Goal: Transaction & Acquisition: Purchase product/service

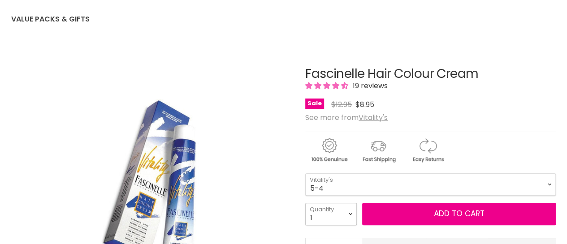
scroll to position [90, 0]
click at [349, 214] on select "1 2 3 4 5 6 7 8 9 10+" at bounding box center [331, 214] width 52 height 22
select select "2"
click at [305, 203] on select "1 2 3 4 5 6 7 8 9 10+" at bounding box center [331, 214] width 52 height 22
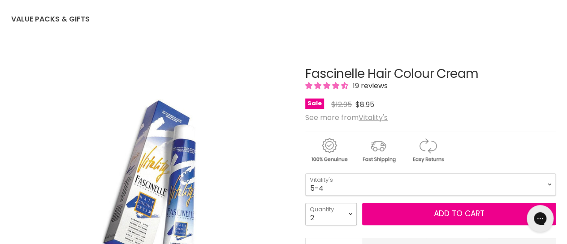
type input "2"
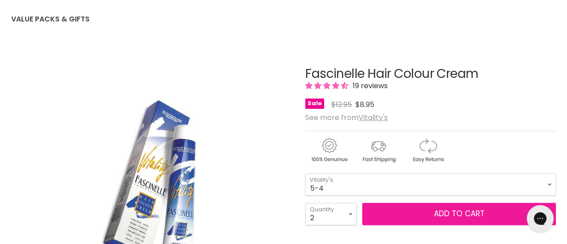
click at [457, 211] on span "Add to cart" at bounding box center [459, 213] width 51 height 11
click at [456, 215] on span "Add to cart" at bounding box center [459, 213] width 51 height 11
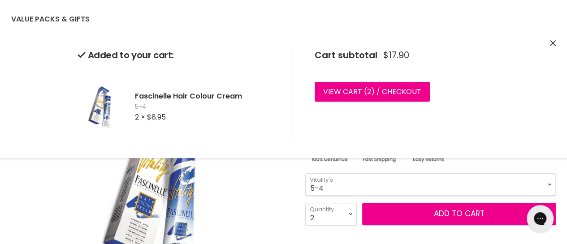
click at [554, 41] on icon "Close" at bounding box center [553, 43] width 6 height 6
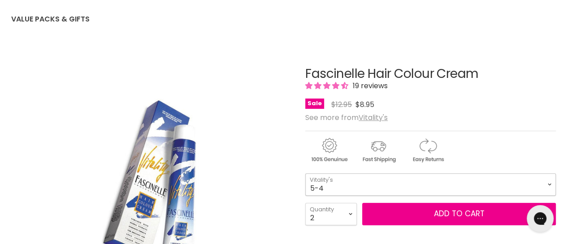
click at [336, 184] on select "1-0 2-10 3-0 4-0 5-0 6-0 7-0 8-0 9-0 10-0 5-00 6-00 7-00 8-00 9-00" at bounding box center [430, 184] width 250 height 22
click at [305, 173] on select "1-0 2-10 3-0 4-0 5-0 6-0 7-0 8-0 9-0 10-0 5-00 6-00 7-00 8-00 9-00" at bounding box center [430, 184] width 250 height 22
select select "5-0"
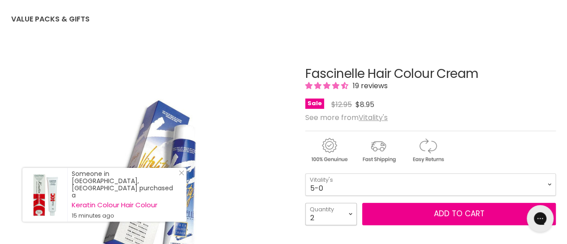
click at [349, 213] on select "1 2 3 4 5 6 7 8 9 10+" at bounding box center [331, 214] width 52 height 22
select select "1"
click at [305, 203] on select "1 2 3 4 5 6 7 8 9 10+" at bounding box center [331, 214] width 52 height 22
type input "1"
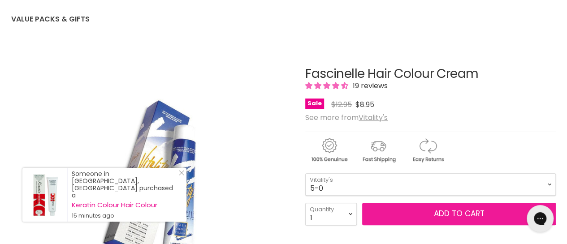
click at [460, 219] on button "Add to cart" at bounding box center [458, 214] width 193 height 22
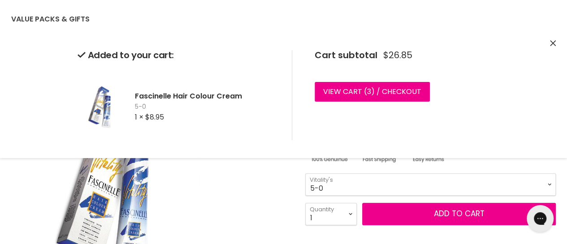
click at [245, 195] on img "Fascinelle Hair Colour Cream image. Click or Scroll to Zoom." at bounding box center [151, 185] width 187 height 280
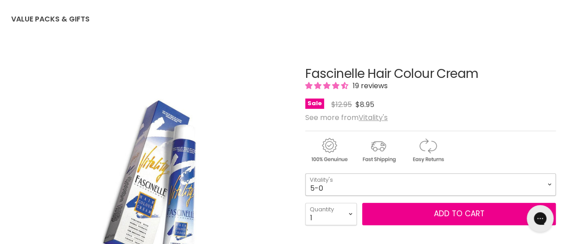
click at [387, 181] on select "1-0 2-10 3-0 4-0 5-0 6-0 7-0 8-0 9-0 10-0 5-00 6-00 7-00 8-00 9-00" at bounding box center [430, 184] width 250 height 22
click at [305, 173] on select "1-0 2-10 3-0 4-0 5-0 6-0 7-0 8-0 9-0 10-0 5-00 6-00 7-00 8-00 9-00" at bounding box center [430, 184] width 250 height 22
select select "5-64"
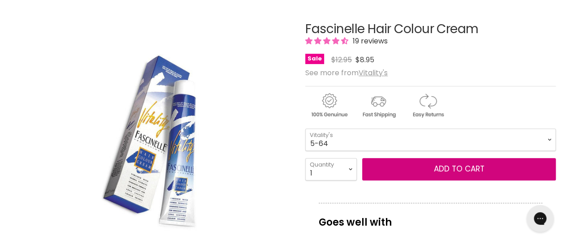
drag, startPoint x: 434, startPoint y: 167, endPoint x: 355, endPoint y: 196, distance: 83.9
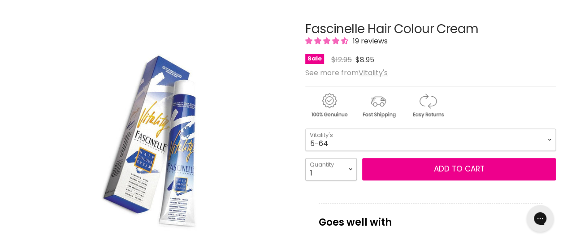
click at [354, 168] on select "1 2 3 4 5 6 7 8 9 10+" at bounding box center [331, 169] width 52 height 22
select select "2"
click at [305, 158] on select "1 2 3 4 5 6 7 8 9 10+" at bounding box center [331, 169] width 52 height 22
type input "2"
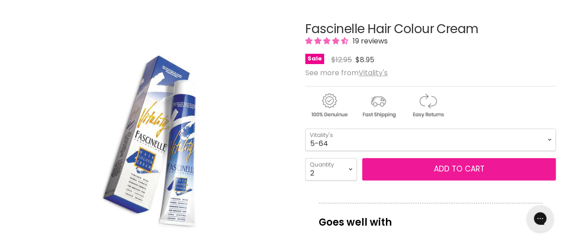
click at [473, 176] on button "Add to cart" at bounding box center [458, 169] width 193 height 22
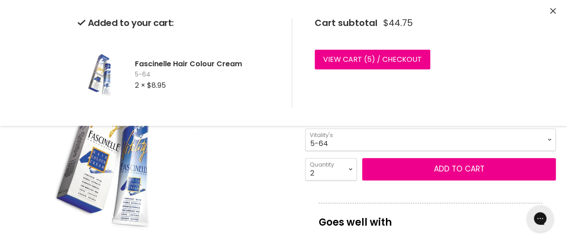
click at [254, 172] on div "Click or scroll to zoom Tap or pinch to zoom" at bounding box center [151, 140] width 280 height 280
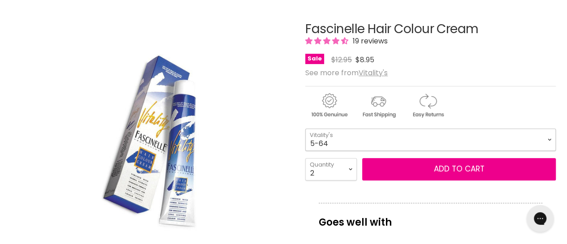
click at [474, 138] on select "1-0 2-10 3-0 4-0 5-0 6-0 7-0 8-0 9-0 10-0 5-00 6-00 7-00 8-00 9-00" at bounding box center [430, 140] width 250 height 22
click at [305, 129] on select "1-0 2-10 3-0 4-0 5-0 6-0 7-0 8-0 9-0 10-0 5-00 6-00 7-00 8-00 9-00" at bounding box center [430, 140] width 250 height 22
select select "4-6"
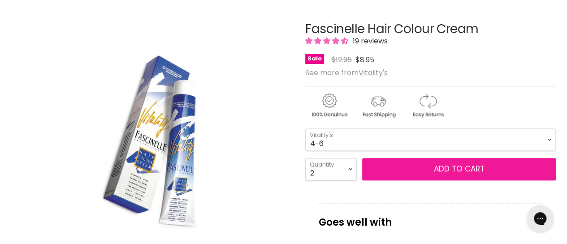
click at [438, 172] on button "Add to cart" at bounding box center [458, 169] width 193 height 22
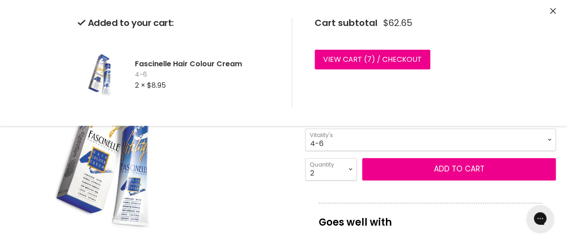
click at [247, 174] on div "Click or scroll to zoom Tap or pinch to zoom" at bounding box center [151, 140] width 280 height 280
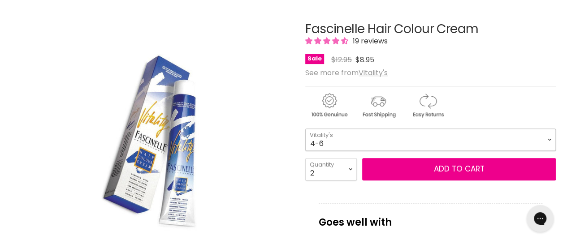
click at [421, 135] on select "1-0 2-10 3-0 4-0 5-0 6-0 7-0 8-0 9-0 10-0 5-00 6-00 7-00 8-00 9-00" at bounding box center [430, 140] width 250 height 22
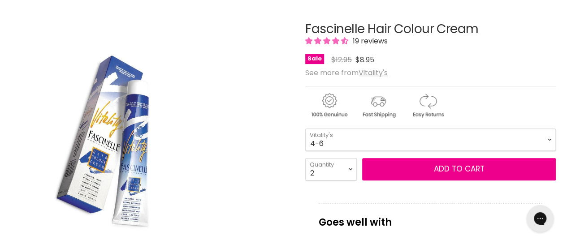
click at [240, 134] on img "Fascinelle Hair Colour Cream image. Click or Scroll to Zoom." at bounding box center [151, 140] width 187 height 280
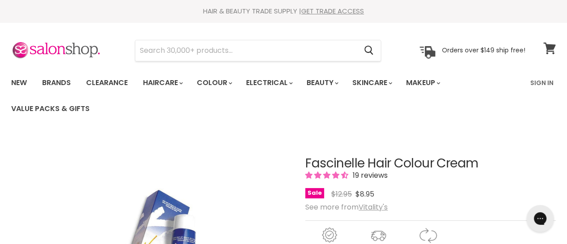
click at [550, 44] on span at bounding box center [555, 43] width 10 height 10
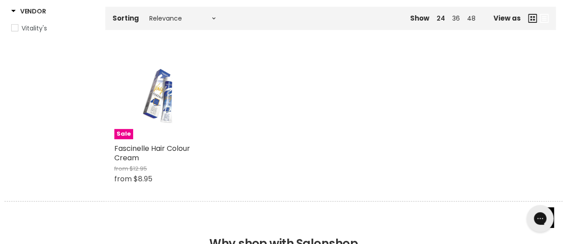
scroll to position [269, 0]
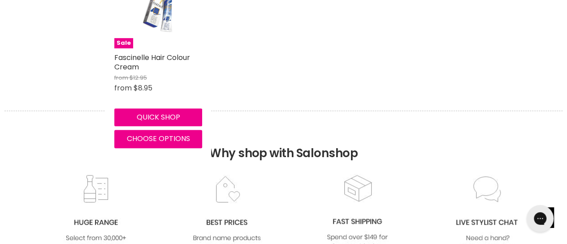
click at [145, 66] on h2 "Fascinelle Hair Colour Cream" at bounding box center [158, 62] width 88 height 19
click at [152, 9] on img "Main content" at bounding box center [158, 5] width 59 height 88
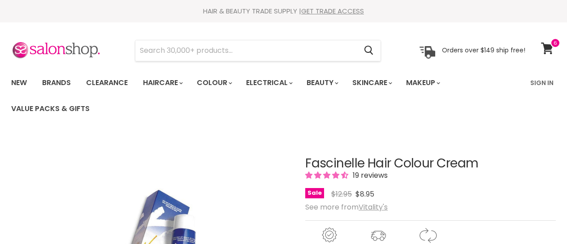
scroll to position [134, 0]
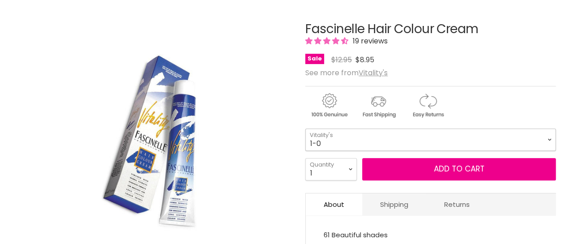
click at [359, 148] on select "1-0 2-10 3-0 4-0 5-0 6-0 7-0 8-0 9-0 10-0 5-00 6-00 7-00 8-00 9-00" at bounding box center [430, 140] width 250 height 22
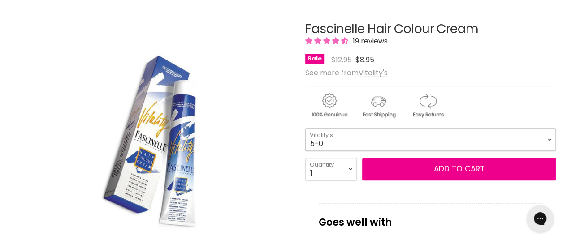
click at [305, 129] on select "1-0 2-10 3-0 4-0 5-0 6-0 7-0 8-0 9-0 10-0 5-00 6-00 7-00 8-00 9-00" at bounding box center [430, 140] width 250 height 22
select select "5-0"
click at [350, 164] on select "1 2 3 4 5 6 7 8 9 10+" at bounding box center [331, 169] width 52 height 22
select select "4"
click at [305, 158] on select "1 2 3 4 5 6 7 8 9 10+" at bounding box center [331, 169] width 52 height 22
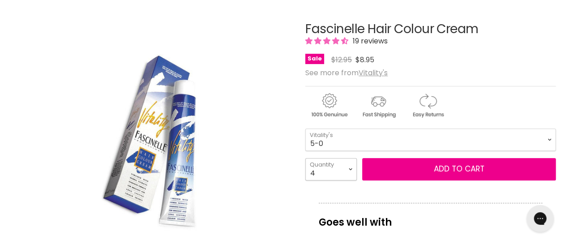
type input "4"
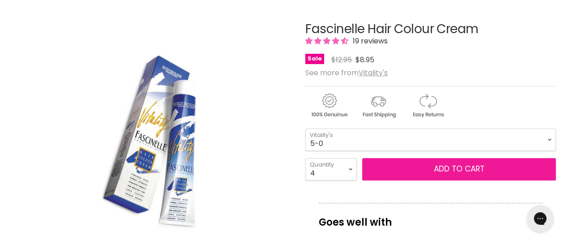
click at [454, 169] on button "Add to cart" at bounding box center [458, 169] width 193 height 22
click at [454, 174] on button "Add to cart" at bounding box center [458, 169] width 193 height 22
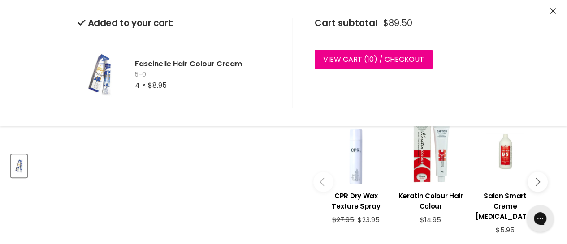
scroll to position [448, 0]
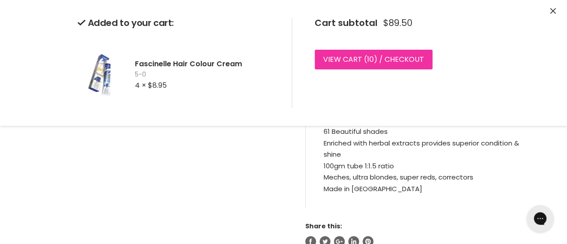
click at [378, 61] on link "View cart ( 10 ) / Checkout" at bounding box center [373, 60] width 118 height 20
